Goal: Navigation & Orientation: Find specific page/section

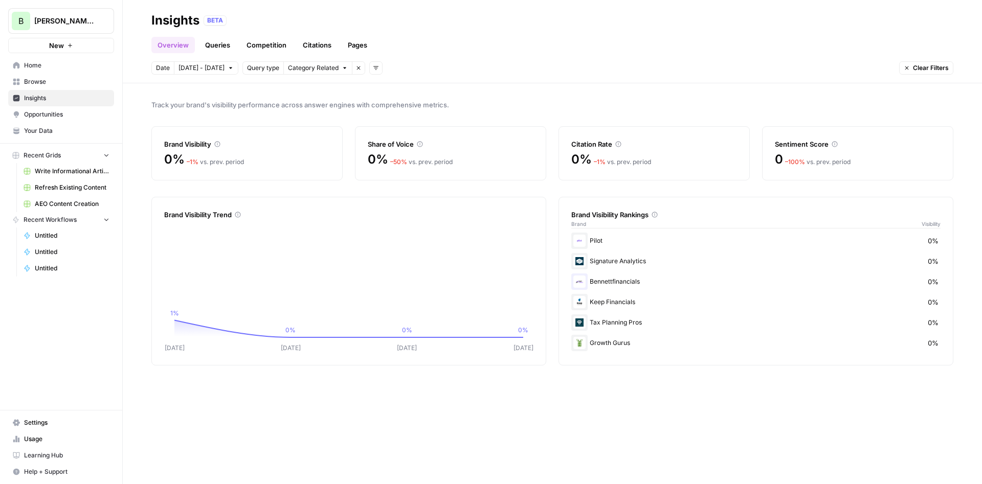
click at [52, 115] on span "Opportunities" at bounding box center [66, 114] width 85 height 9
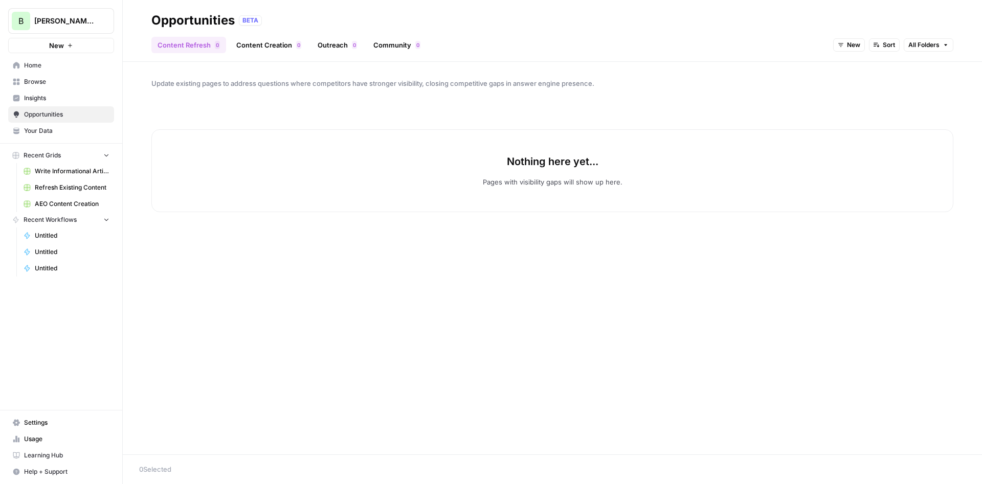
click at [273, 45] on link "Content Creation 0" at bounding box center [268, 45] width 77 height 16
click at [45, 99] on span "Insights" at bounding box center [66, 98] width 85 height 9
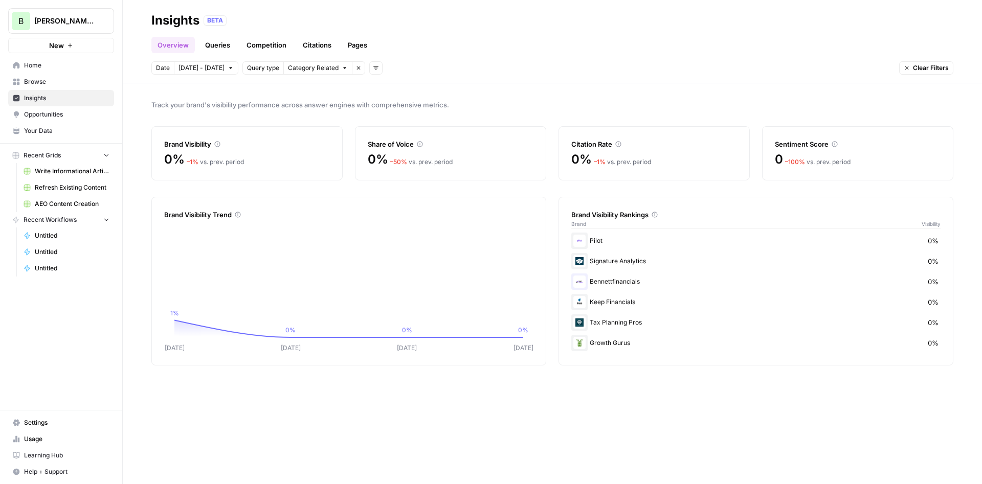
click at [58, 112] on span "Opportunities" at bounding box center [66, 114] width 85 height 9
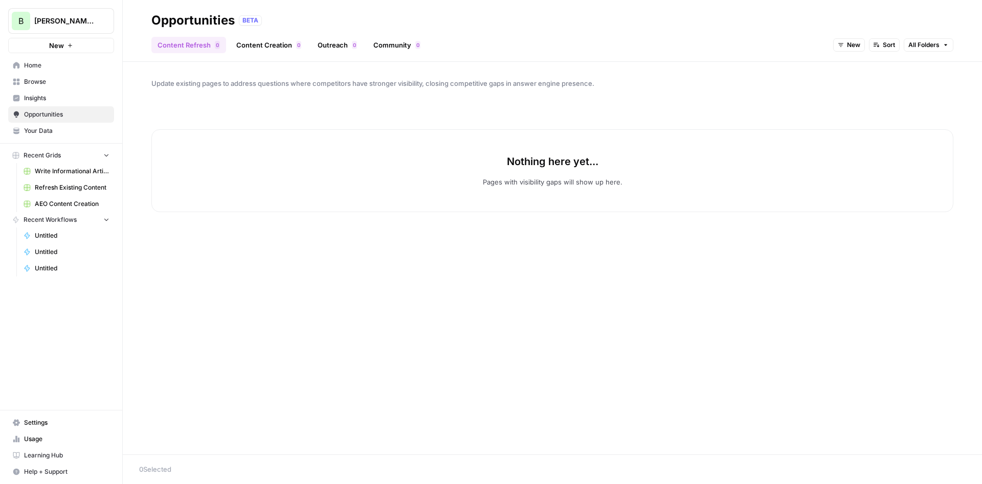
click at [242, 46] on link "Content Creation 0" at bounding box center [268, 45] width 77 height 16
click at [350, 37] on link "Outreach 0" at bounding box center [338, 45] width 52 height 16
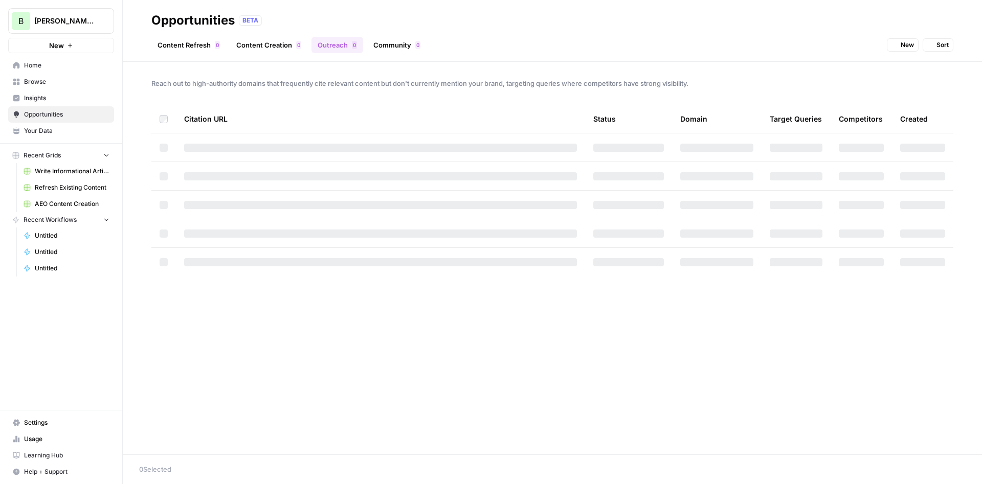
click at [395, 33] on div "Content Refresh 0 Content Creation 0 Outreach 0 Community 0 New Sort" at bounding box center [552, 41] width 802 height 25
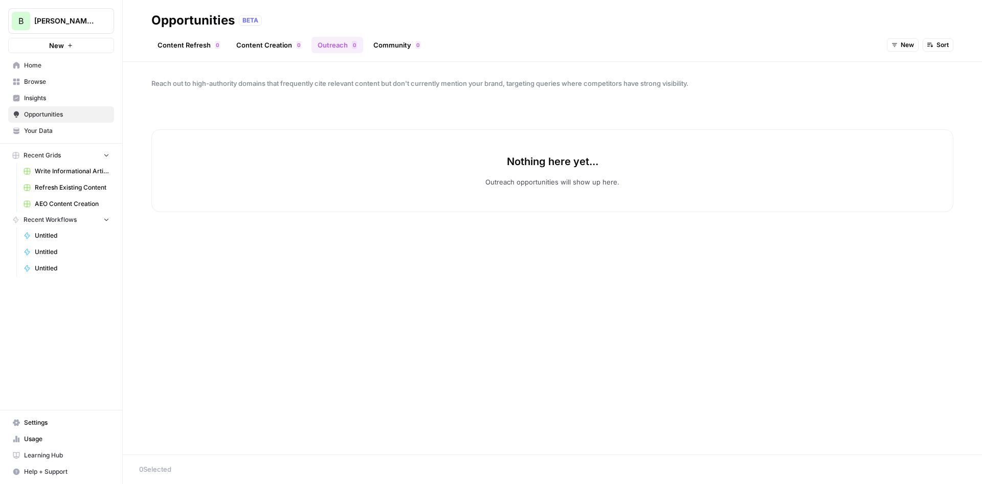
click at [386, 41] on link "Community 0" at bounding box center [396, 45] width 59 height 16
click at [203, 43] on link "Content Refresh 0" at bounding box center [188, 45] width 75 height 16
click at [33, 101] on span "Insights" at bounding box center [66, 98] width 85 height 9
